Goal: Task Accomplishment & Management: Use online tool/utility

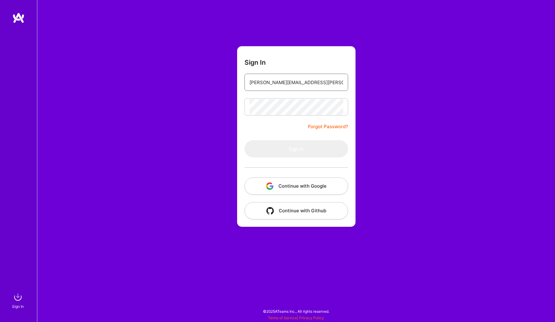
click at [333, 84] on input "[PERSON_NAME][EMAIL_ADDRESS][PERSON_NAME][DOMAIN_NAME]" at bounding box center [297, 83] width 94 height 16
click at [341, 82] on input "[PERSON_NAME][EMAIL_ADDRESS][PERSON_NAME][DOMAIN_NAME]" at bounding box center [297, 83] width 94 height 16
click at [19, 299] on img at bounding box center [18, 297] width 12 height 12
click at [266, 81] on input "email" at bounding box center [297, 83] width 94 height 16
type input "[PERSON_NAME][EMAIL_ADDRESS][PERSON_NAME][DOMAIN_NAME]"
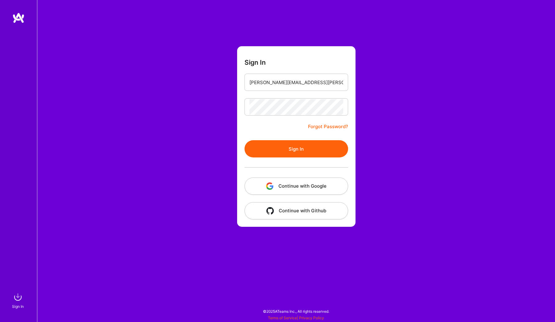
click at [288, 152] on button "Sign In" at bounding box center [297, 148] width 104 height 17
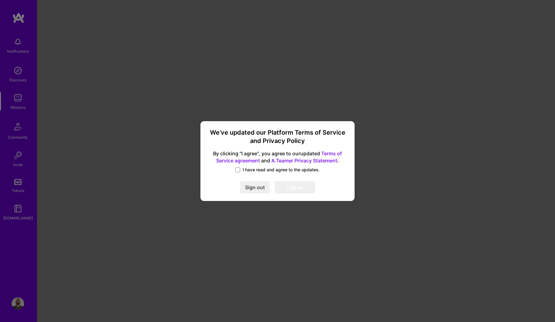
click at [241, 169] on label "I have read and agree to the updates." at bounding box center [277, 170] width 85 height 6
click at [0, 0] on input "I have read and agree to the updates." at bounding box center [0, 0] width 0 height 0
click at [288, 187] on button "I agree" at bounding box center [295, 188] width 40 height 12
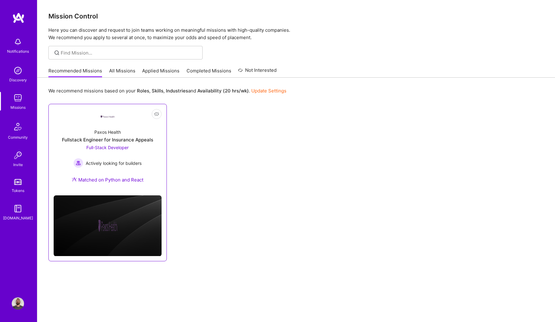
click at [116, 137] on div "Fullstack Engineer for Insurance Appeals" at bounding box center [107, 140] width 91 height 6
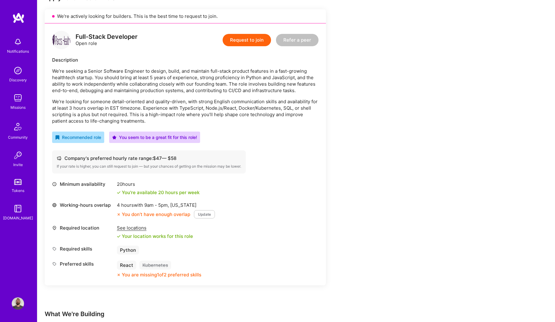
scroll to position [136, 0]
click at [140, 229] on div "See locations" at bounding box center [155, 227] width 76 height 6
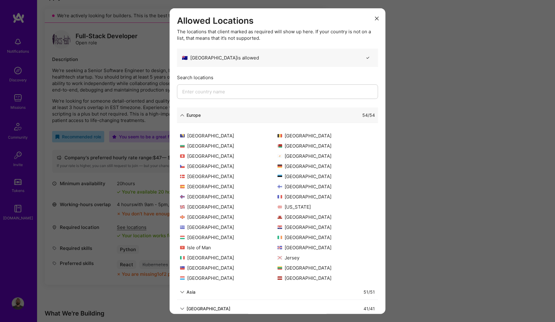
scroll to position [19, 0]
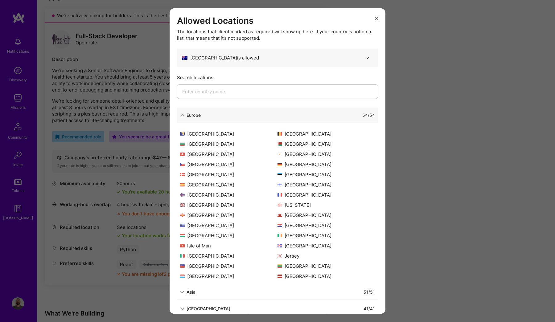
click at [128, 223] on div "Allowed Locations The locations that client marked as required will show up her…" at bounding box center [277, 161] width 555 height 322
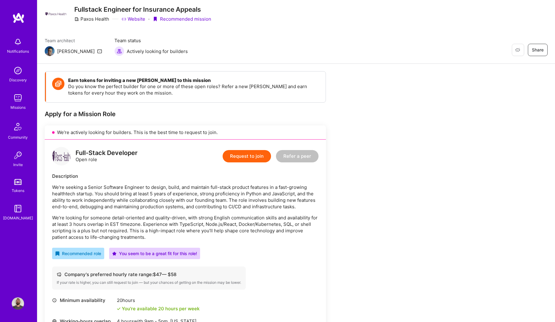
scroll to position [18, 0]
click at [21, 101] on img at bounding box center [18, 98] width 12 height 12
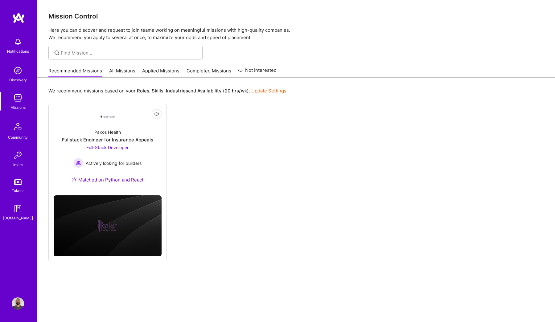
click at [124, 70] on link "All Missions" at bounding box center [122, 73] width 26 height 10
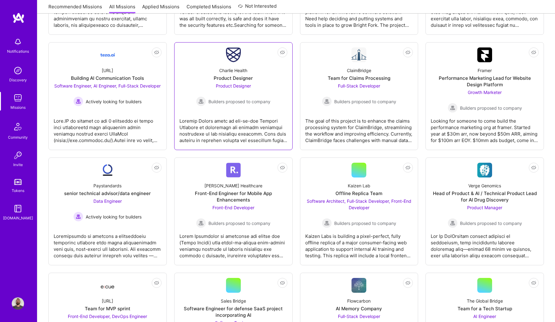
scroll to position [653, 0]
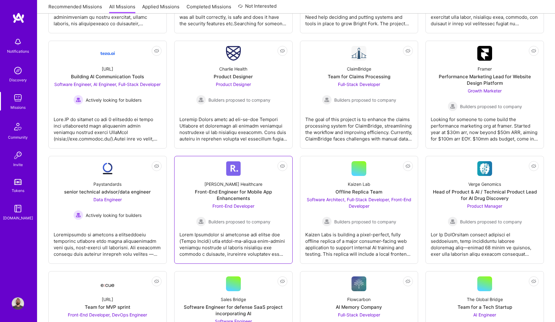
click at [275, 212] on div "[PERSON_NAME] Healthcare Front-End Engineer for Mobile App Enhancements Front-E…" at bounding box center [234, 201] width 108 height 51
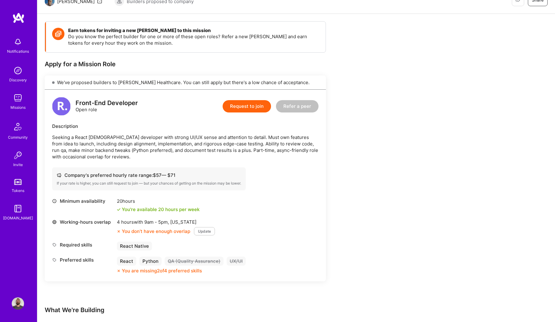
scroll to position [70, 0]
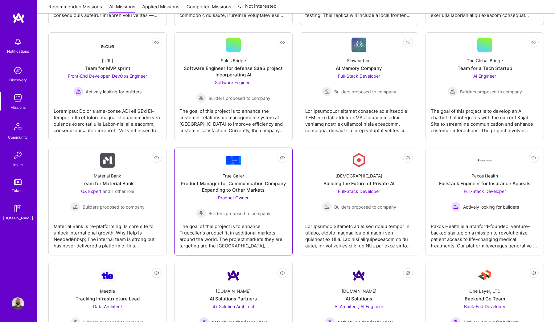
scroll to position [0, 0]
click at [147, 231] on div "Material Bank is re-platforming its core site to unlock international growth. W…" at bounding box center [108, 233] width 108 height 31
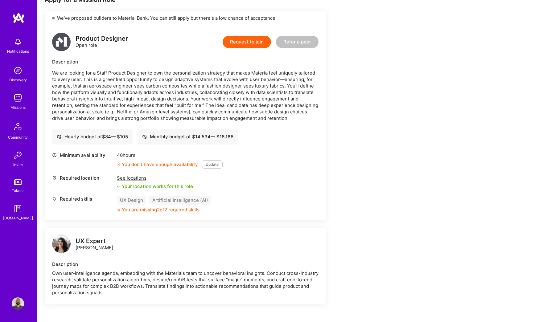
scroll to position [134, 0]
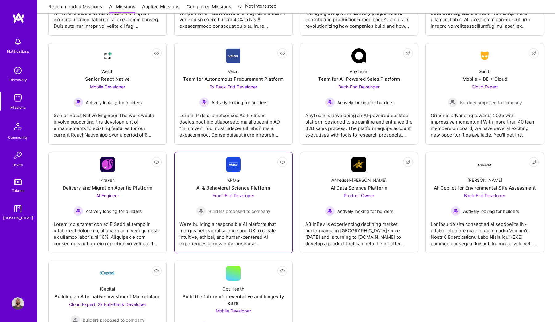
scroll to position [1222, 0]
click at [230, 229] on div "We're building a responsible AI platform that merges behavioral science and UX …" at bounding box center [234, 230] width 108 height 31
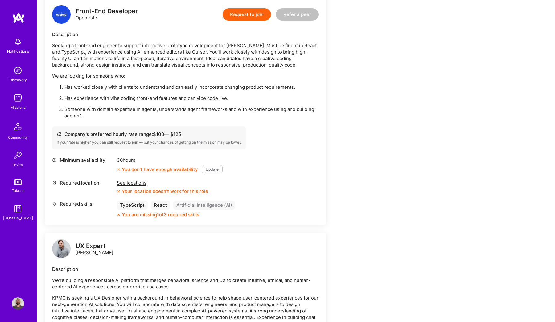
scroll to position [160, 0]
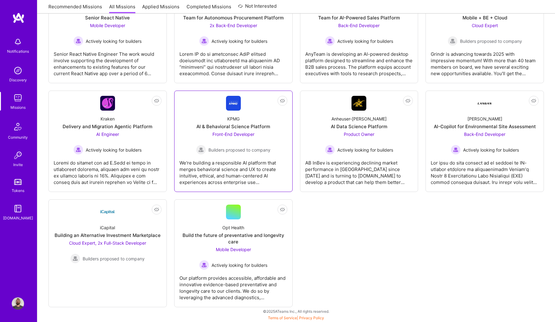
scroll to position [1282, 0]
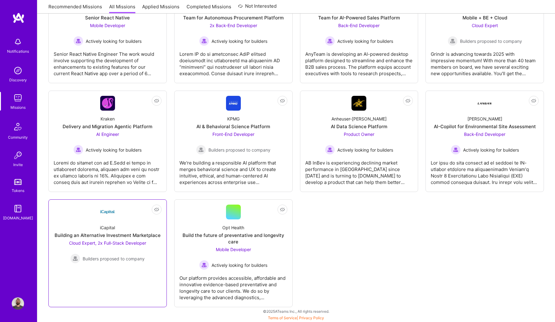
click at [151, 227] on div "iCapital Building an Alternative Investment Marketplace Cloud Expert, 2x Full-S…" at bounding box center [108, 242] width 108 height 44
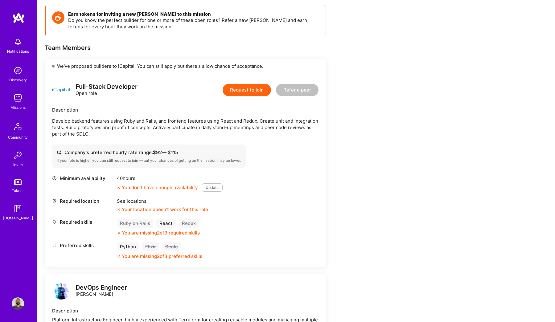
scroll to position [87, 0]
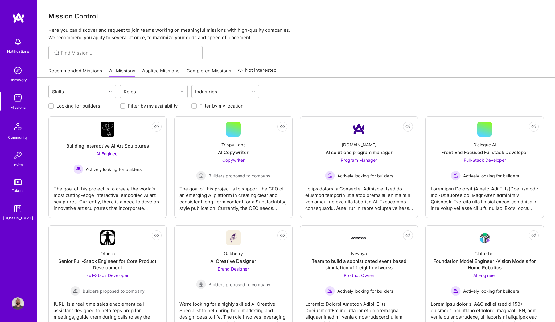
click at [157, 107] on label "Filter by my availability" at bounding box center [153, 106] width 50 height 6
click at [126, 107] on input "Filter by my availability" at bounding box center [123, 106] width 4 height 4
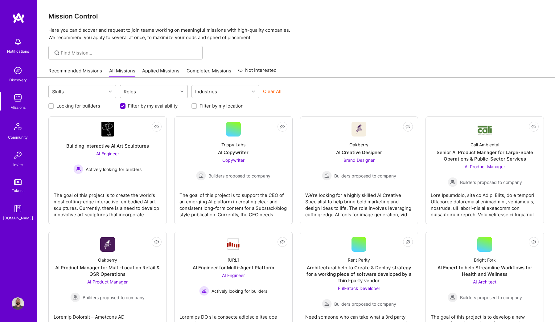
click at [157, 107] on label "Filter by my availability" at bounding box center [153, 106] width 50 height 6
click at [126, 107] on input "Filter by my availability" at bounding box center [124, 107] width 6 height 6
checkbox input "false"
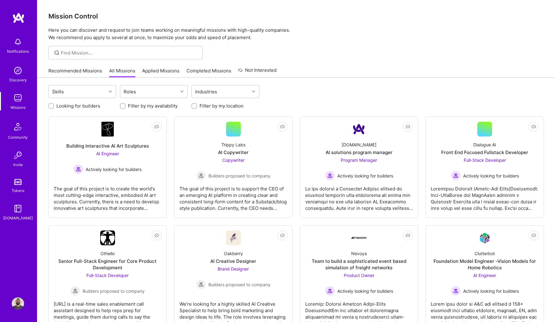
click at [196, 107] on div at bounding box center [195, 106] width 6 height 6
click at [195, 105] on input "Filter by my location" at bounding box center [195, 106] width 4 height 4
checkbox input "true"
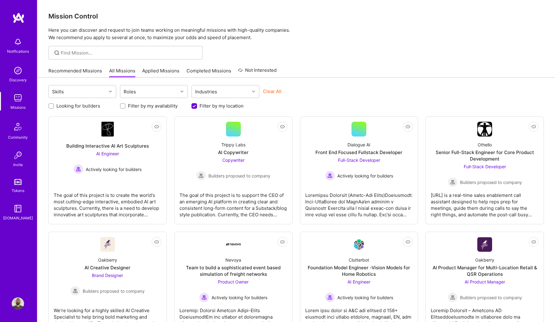
click at [89, 107] on label "Looking for builders" at bounding box center [78, 106] width 44 height 6
click at [54, 107] on input "Looking for builders" at bounding box center [52, 106] width 4 height 4
checkbox input "true"
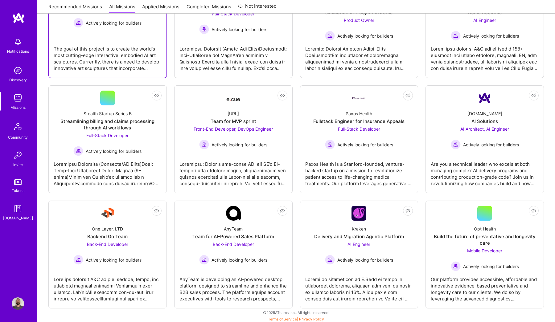
scroll to position [147, 0]
click at [357, 237] on div "Delivery and Migration Agentic Platform" at bounding box center [359, 236] width 90 height 6
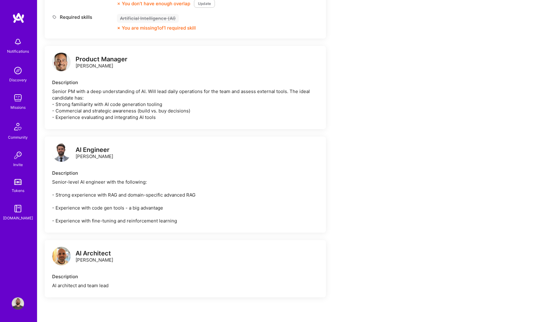
scroll to position [286, 0]
